Goal: Task Accomplishment & Management: Complete application form

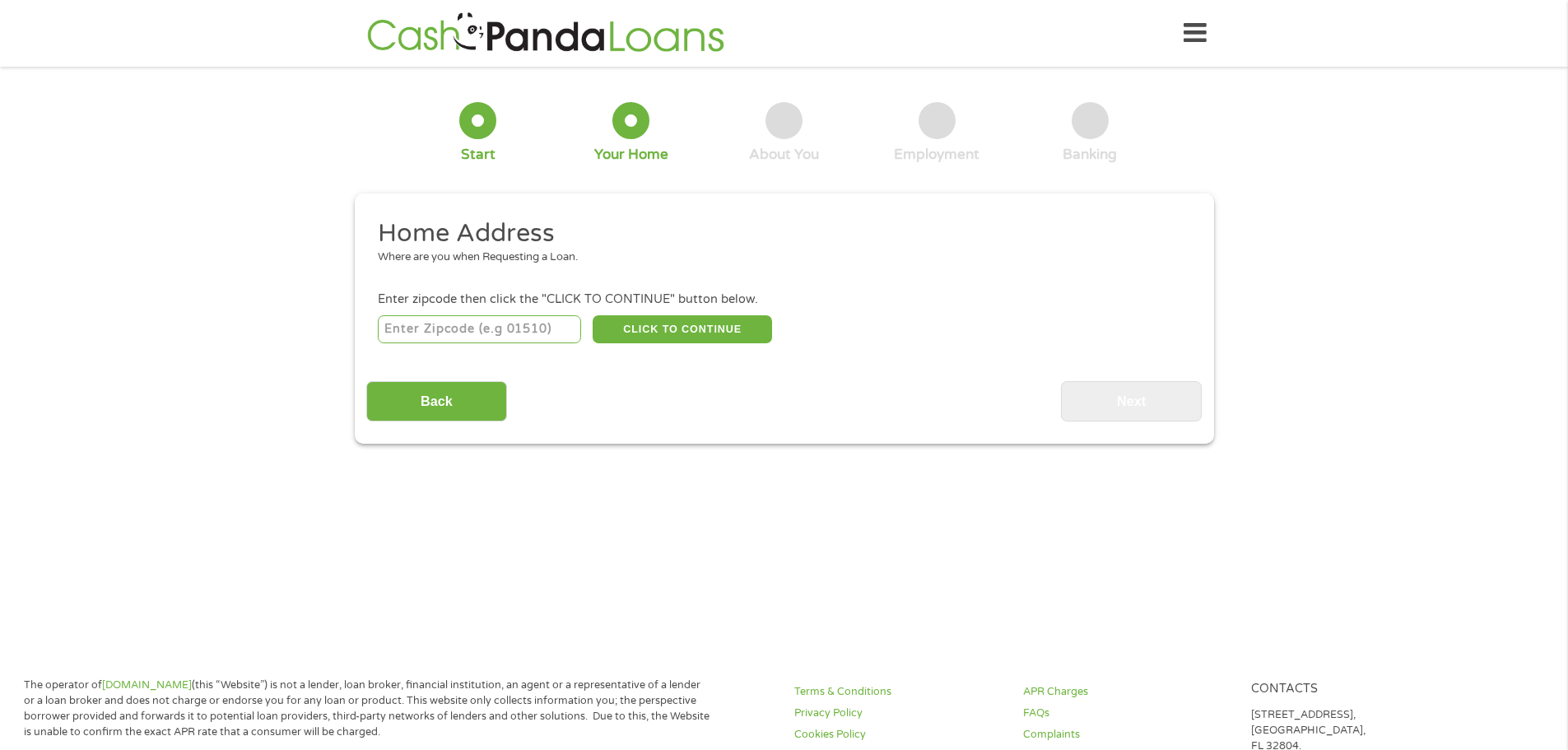
click at [495, 331] on input "number" at bounding box center [479, 330] width 203 height 28
type input "33493"
click at [763, 324] on button "CLICK TO CONTINUE" at bounding box center [682, 330] width 180 height 28
type input "33493"
type input "[GEOGRAPHIC_DATA]"
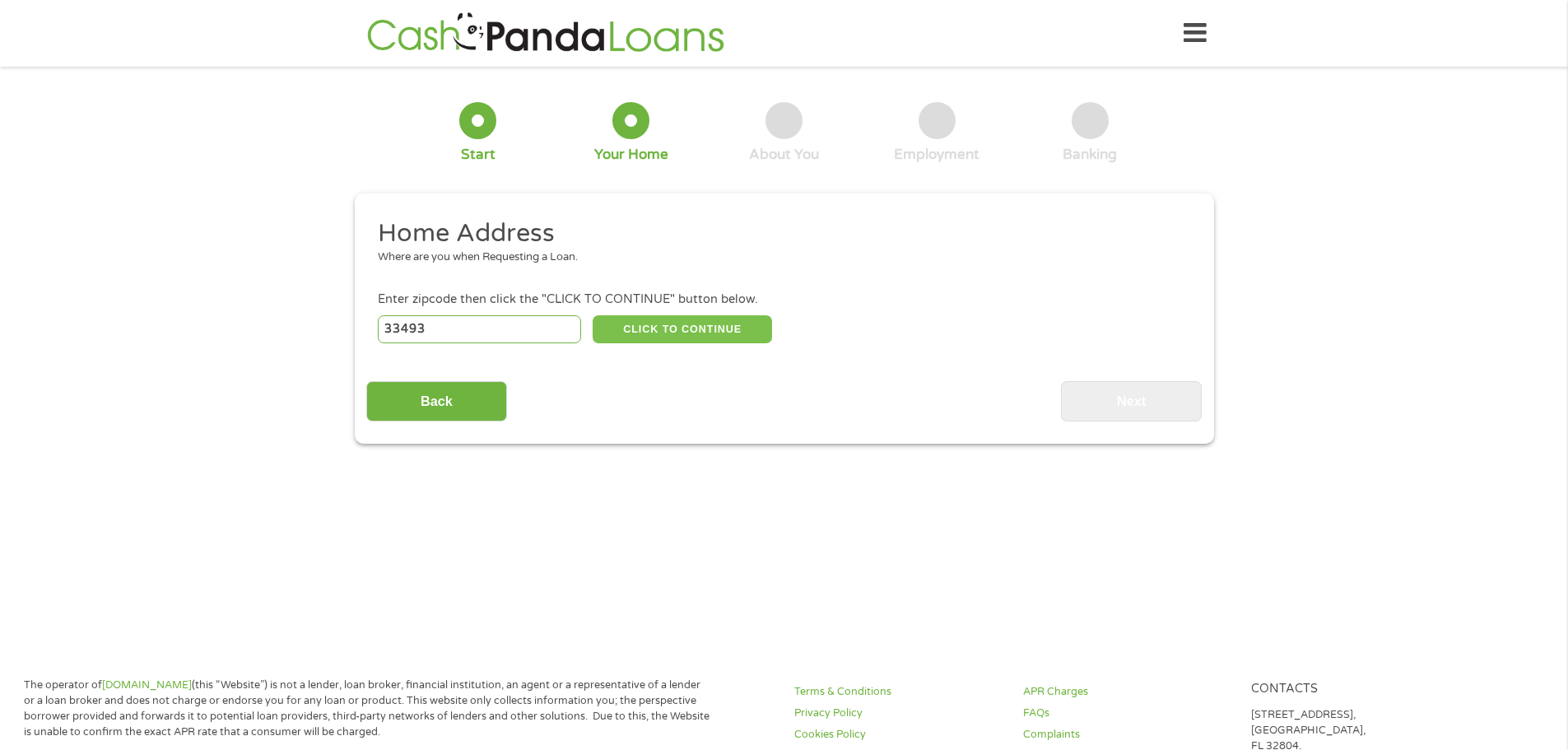
select select "[US_STATE]"
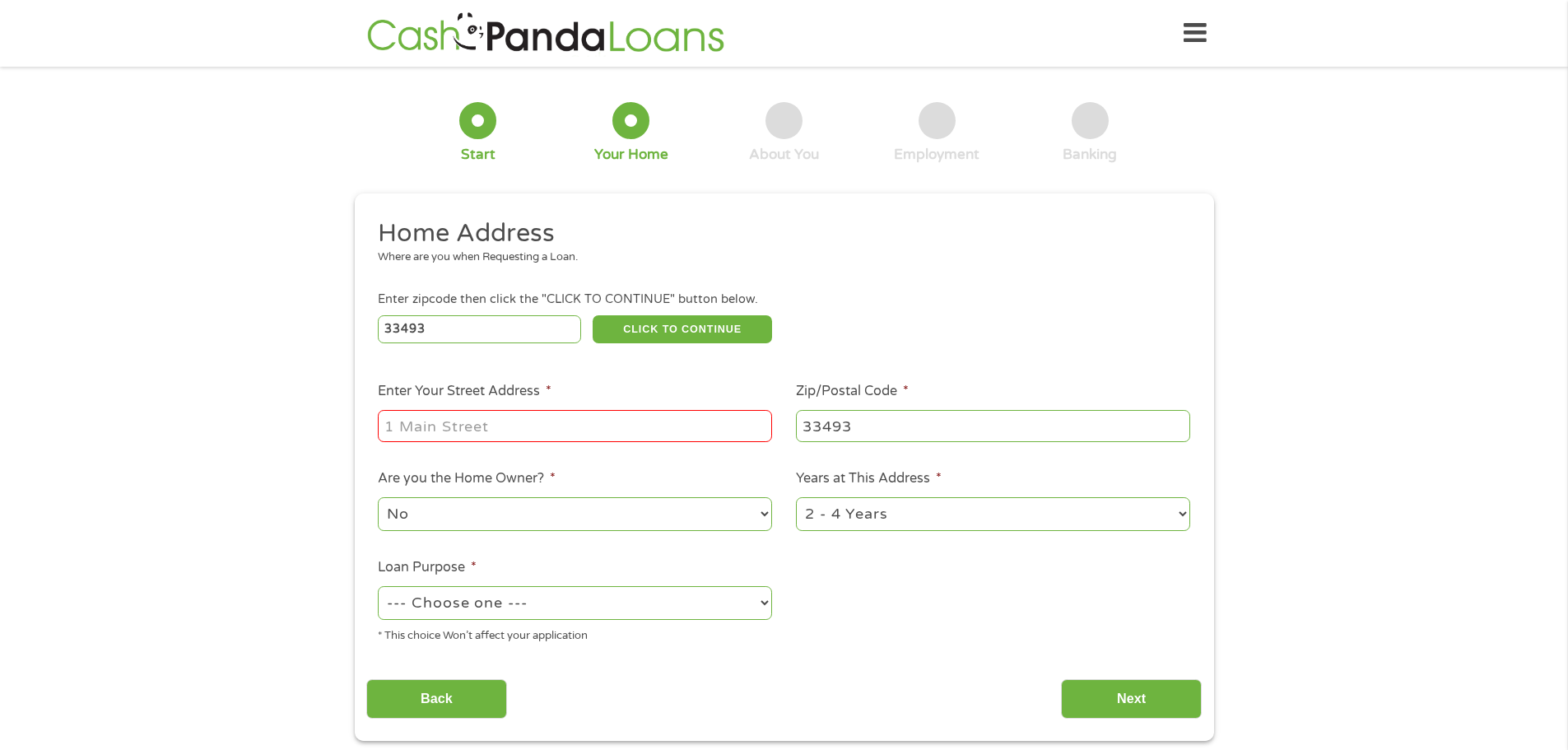
click at [533, 418] on input "Enter Your Street Address *" at bounding box center [574, 425] width 395 height 31
type input "[STREET_ADDRESS][US_STATE][PERSON_NAME]"
click at [608, 519] on select "No Yes" at bounding box center [574, 514] width 395 height 34
click at [378, 497] on select "No Yes" at bounding box center [574, 514] width 395 height 34
click at [677, 610] on select "--- Choose one --- Pay Bills Debt Consolidation Home Improvement Major Purchase…" at bounding box center [574, 603] width 395 height 34
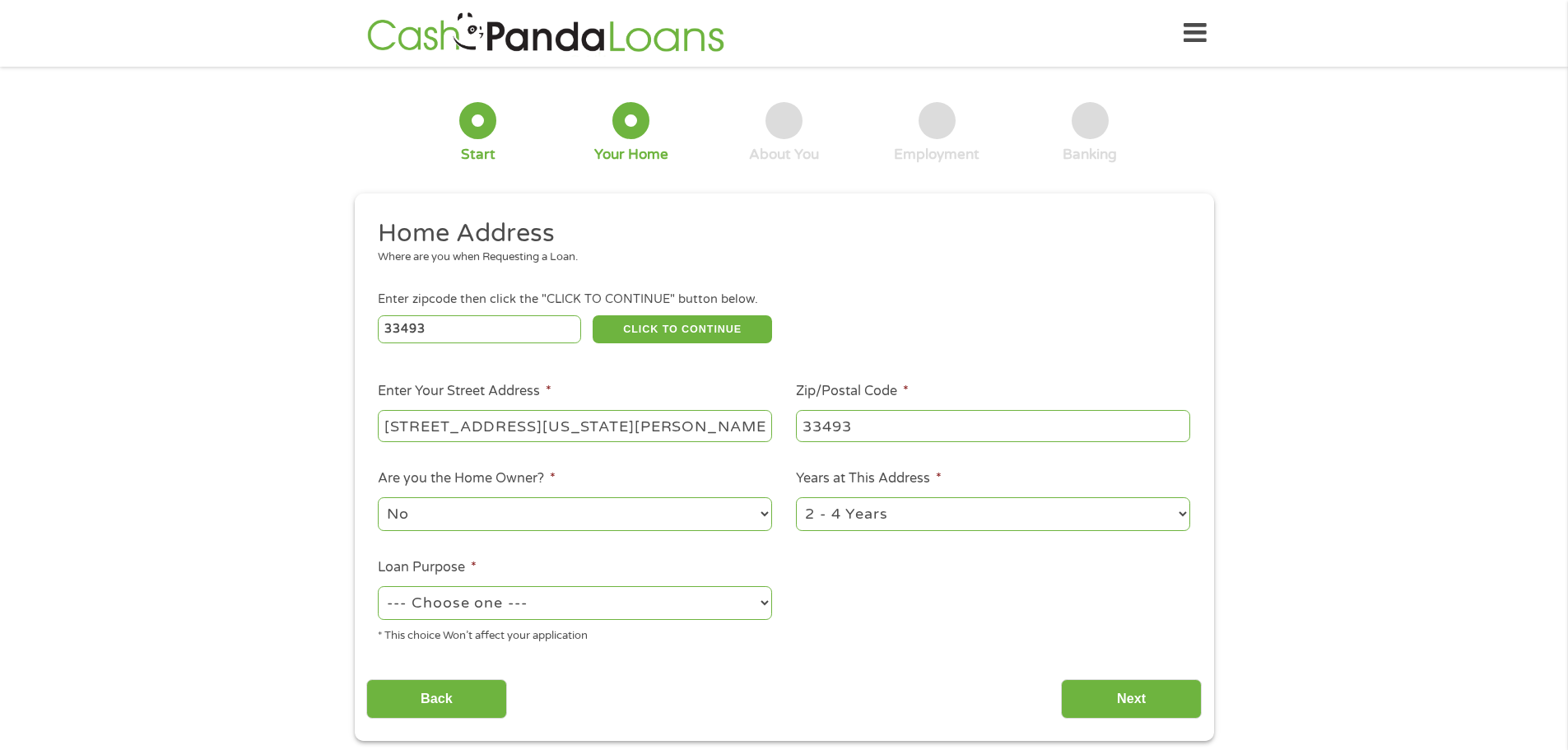
select select "paybills"
click at [378, 586] on select "--- Choose one --- Pay Bills Debt Consolidation Home Improvement Major Purchase…" at bounding box center [574, 603] width 395 height 34
click at [1109, 698] on input "Next" at bounding box center [1131, 699] width 140 height 41
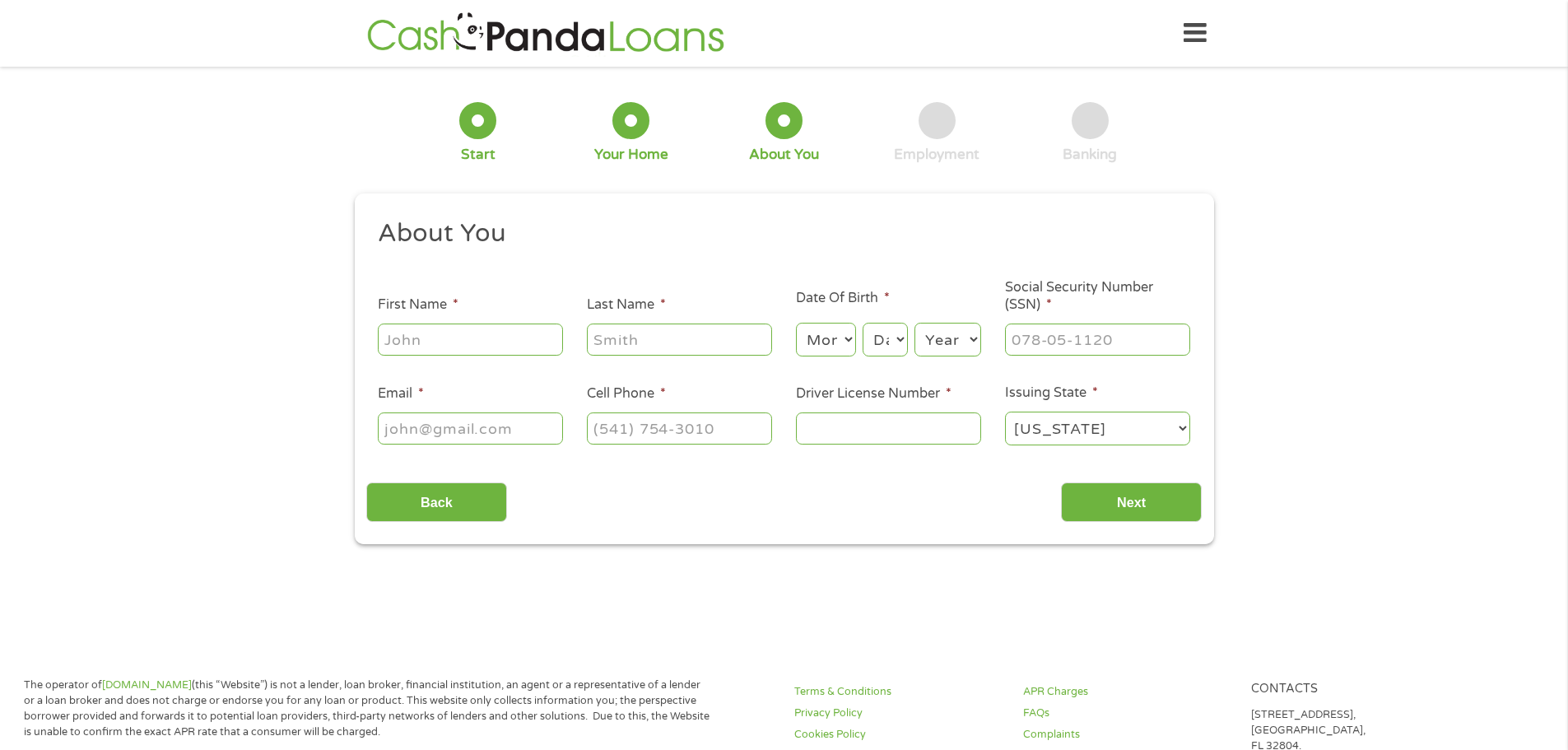
click at [470, 339] on input "First Name *" at bounding box center [470, 339] width 186 height 31
type input "Dcjountalay"
type input "Coney"
click at [843, 345] on select "Month 1 2 3 4 5 6 7 8 9 10 11 12" at bounding box center [826, 340] width 60 height 34
select select "9"
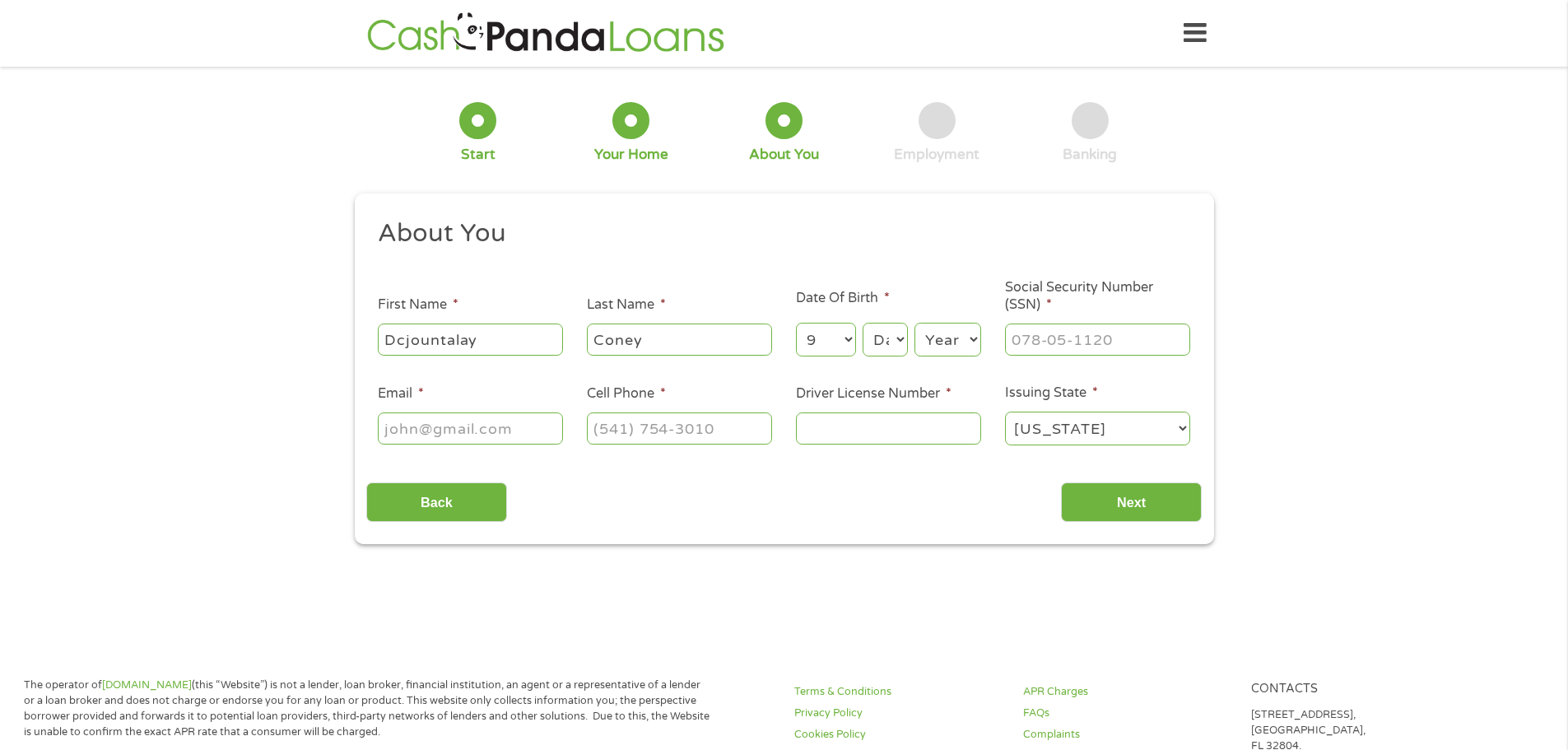
click at [796, 323] on select "Month 1 2 3 4 5 6 7 8 9 10 11 12" at bounding box center [826, 340] width 60 height 34
click at [902, 339] on select "Day 1 2 3 4 5 6 7 8 9 10 11 12 13 14 15 16 17 18 19 20 21 22 23 24 25 26 27 28 …" at bounding box center [884, 340] width 44 height 34
select select "4"
click at [863, 323] on select "Day 1 2 3 4 5 6 7 8 9 10 11 12 13 14 15 16 17 18 19 20 21 22 23 24 25 26 27 28 …" at bounding box center [884, 340] width 44 height 34
click at [955, 350] on select "Year [DATE] 2006 2005 2004 2003 2002 2001 2000 1999 1998 1997 1996 1995 1994 19…" at bounding box center [947, 340] width 67 height 34
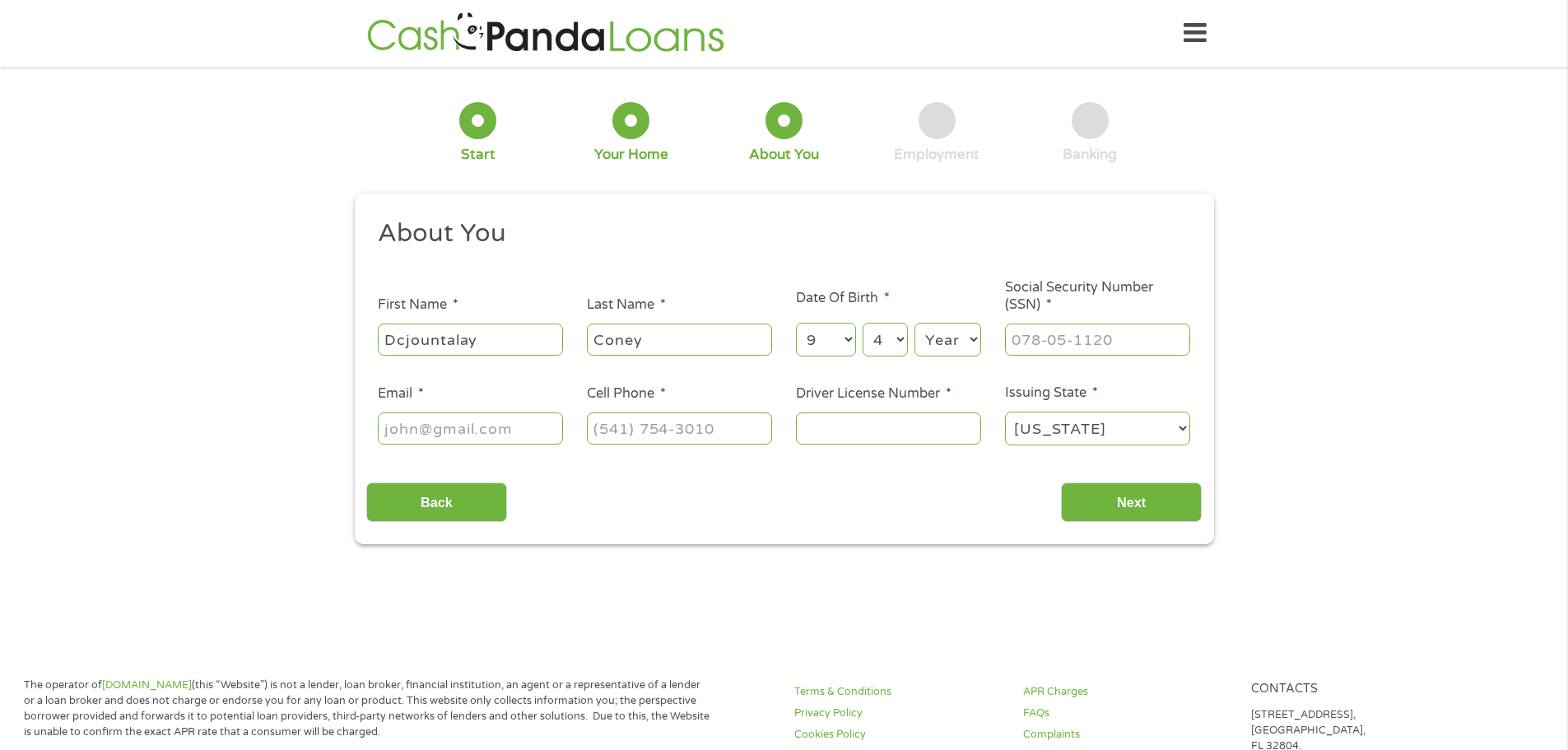
select select "1997"
click at [914, 323] on select "Year [DATE] 2006 2005 2004 2003 2002 2001 2000 1999 1998 1997 1996 1995 1994 19…" at bounding box center [947, 340] width 67 height 34
click at [1121, 352] on input "___-__-____" at bounding box center [1097, 339] width 186 height 31
type input "590-71-4808"
click at [507, 417] on input "Email *" at bounding box center [470, 428] width 186 height 31
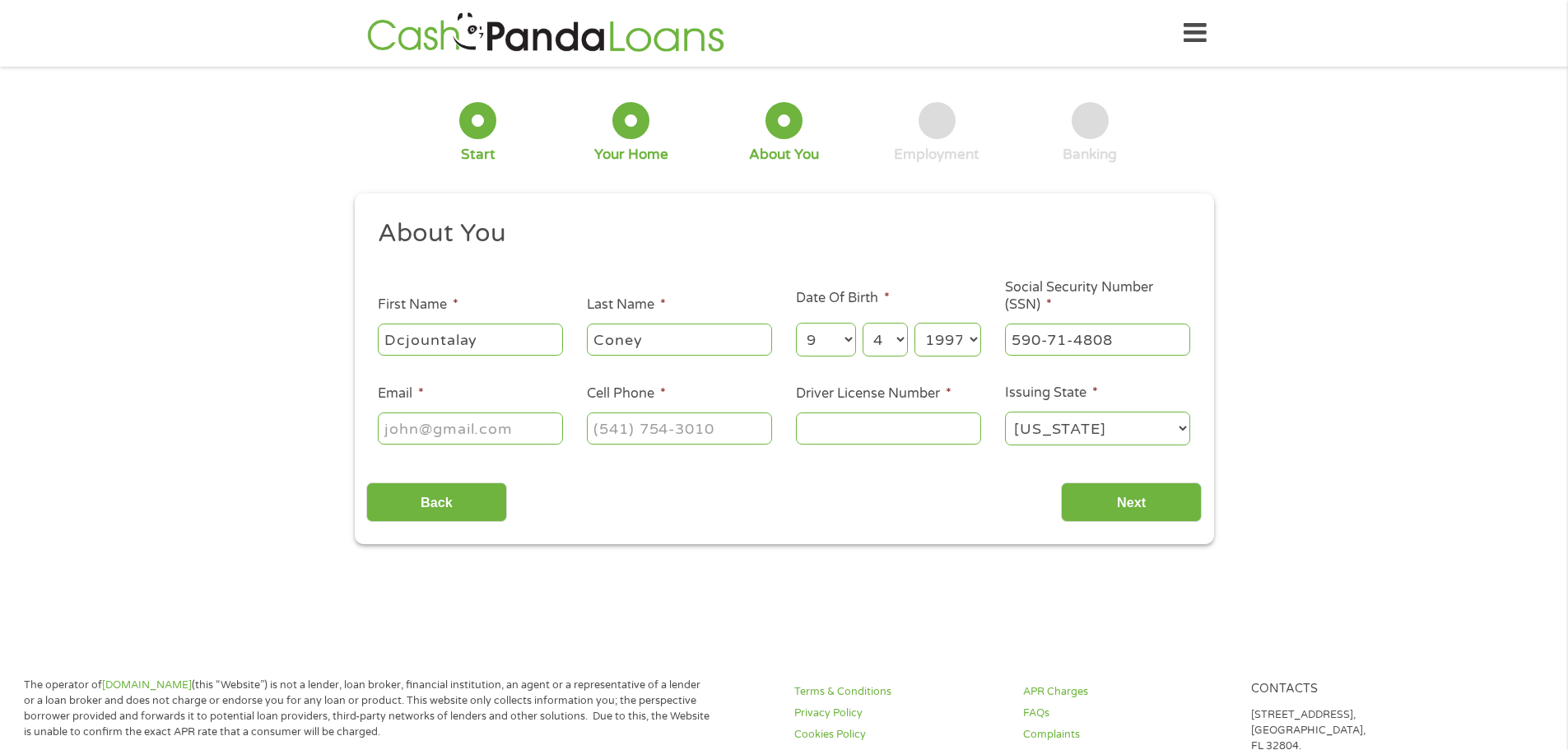
type input "[EMAIL_ADDRESS][DOMAIN_NAME]"
type input "[PHONE_NUMBER]"
click at [892, 435] on input "Driver License Number *" at bounding box center [888, 428] width 186 height 31
